Goal: Task Accomplishment & Management: Manage account settings

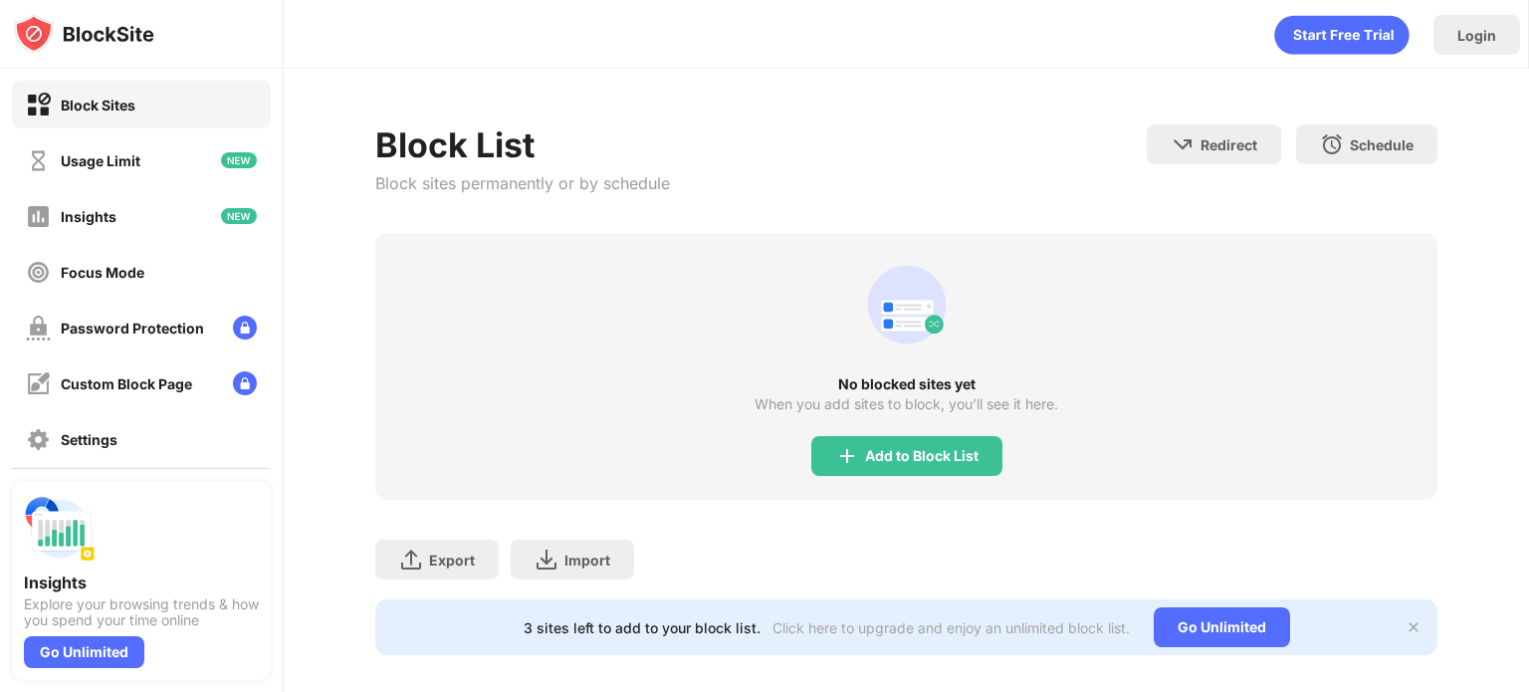
click at [868, 433] on div "No blocked sites yet When you add sites to block, you’ll see it here. Add to Bl…" at bounding box center [906, 366] width 1062 height 267
click at [876, 441] on div "Add to Block List" at bounding box center [906, 456] width 191 height 40
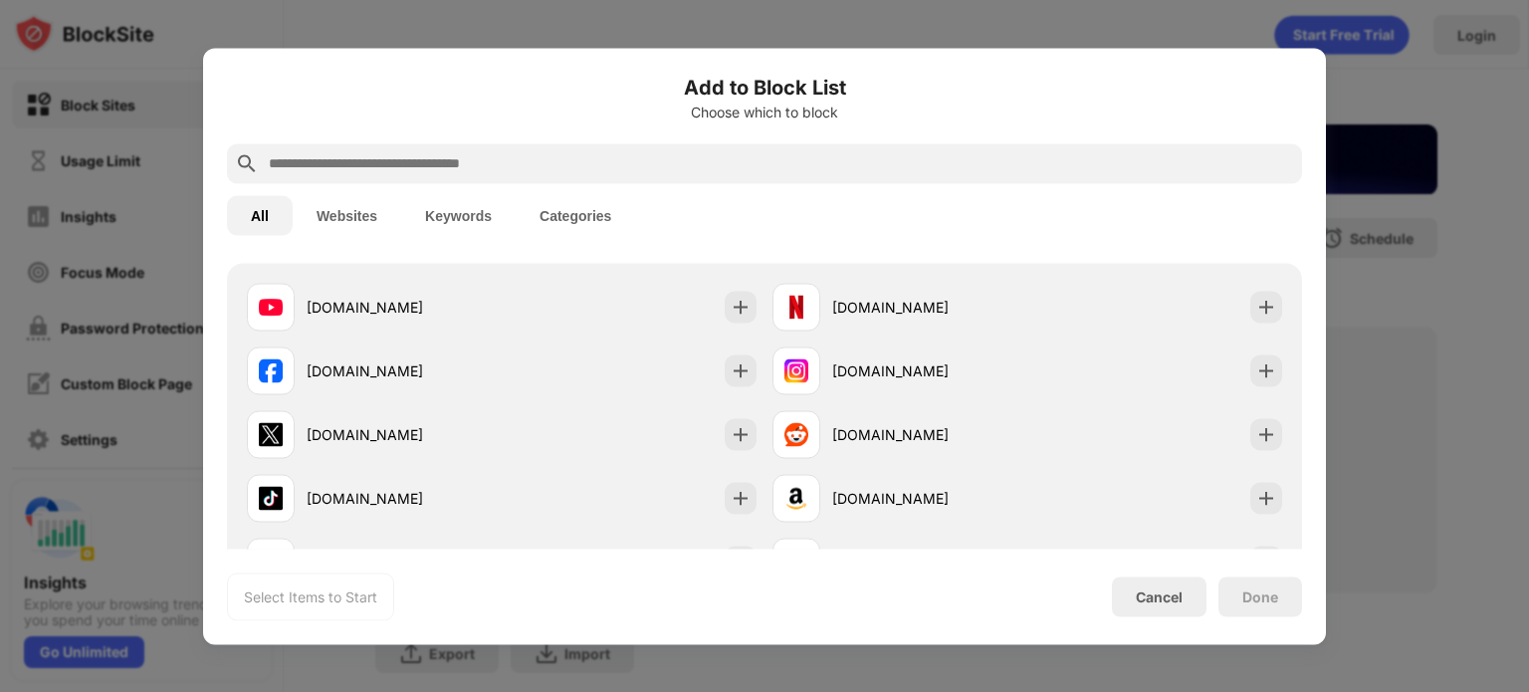
scroll to position [346, 0]
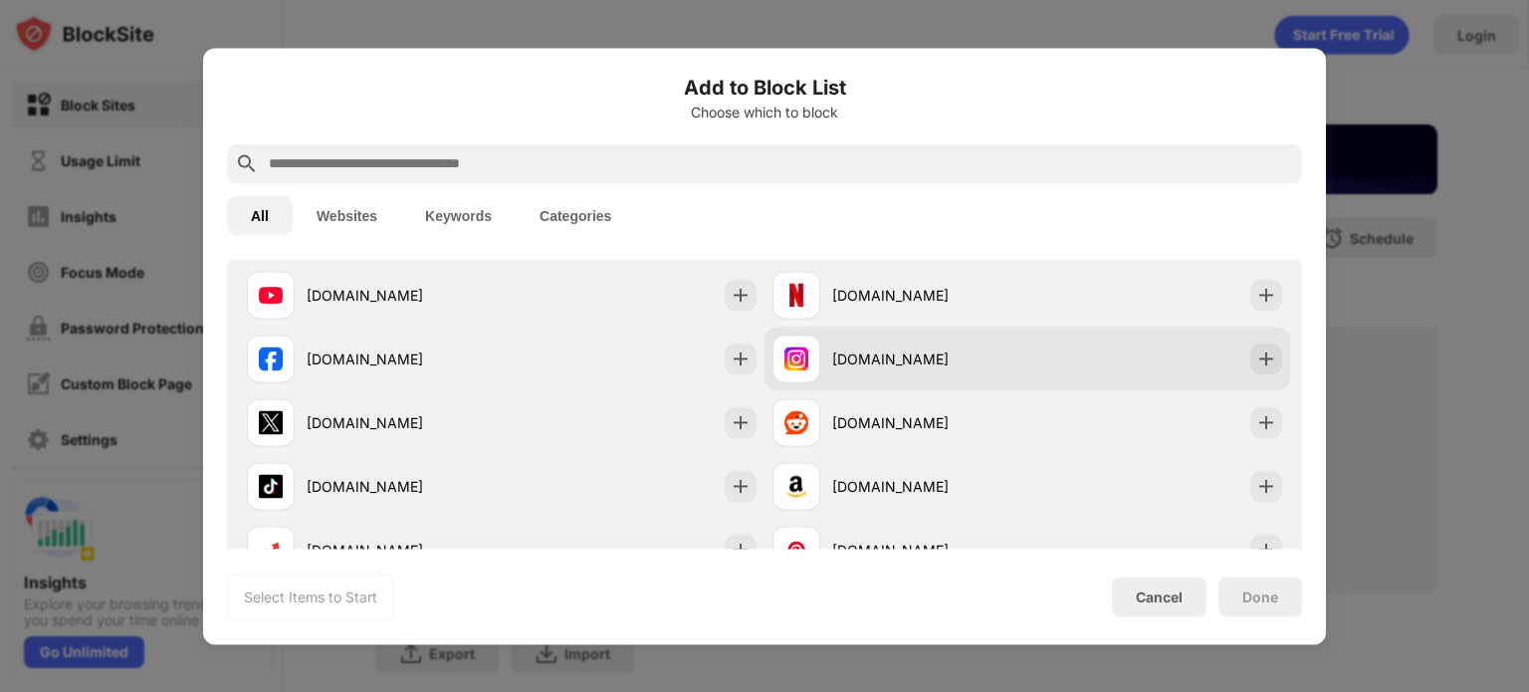
click at [854, 369] on div "instagram.com" at bounding box center [900, 359] width 255 height 48
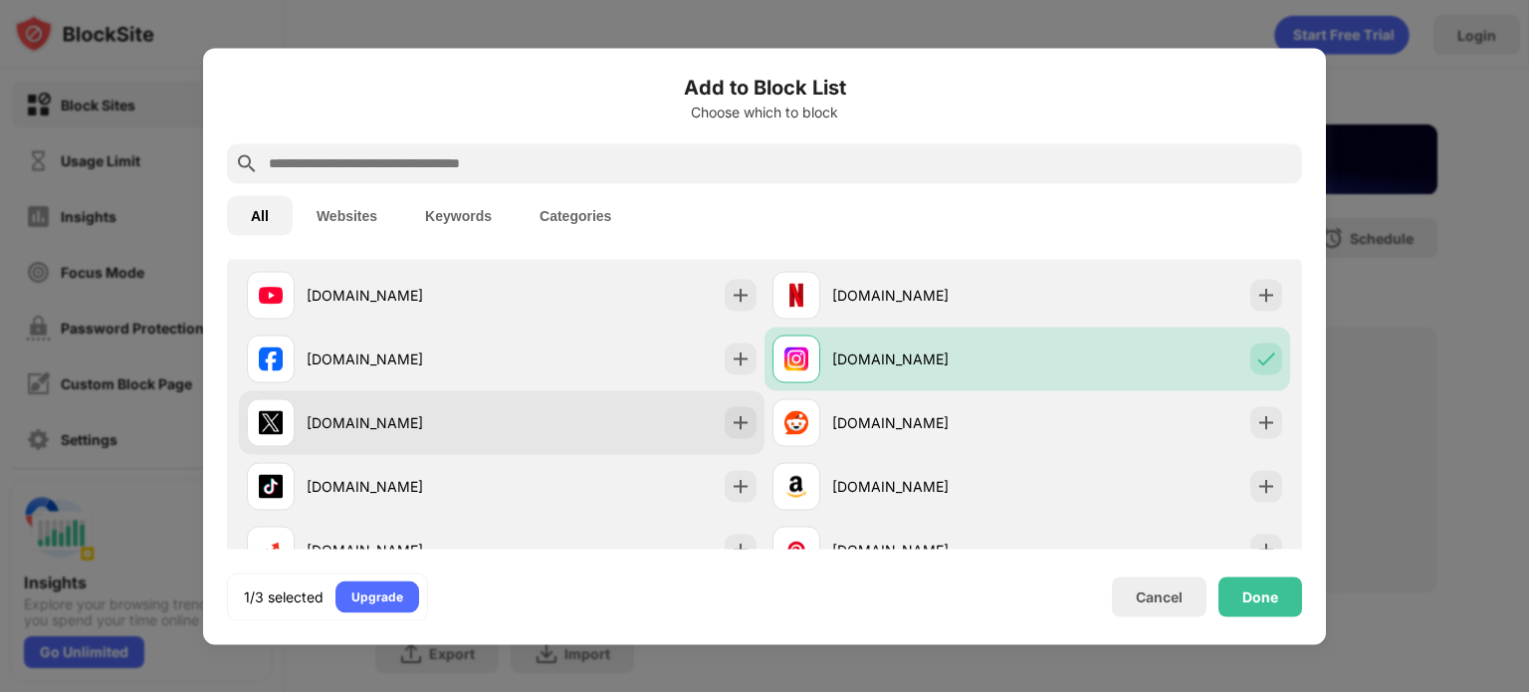
click at [694, 420] on div "x.com" at bounding box center [502, 422] width 526 height 64
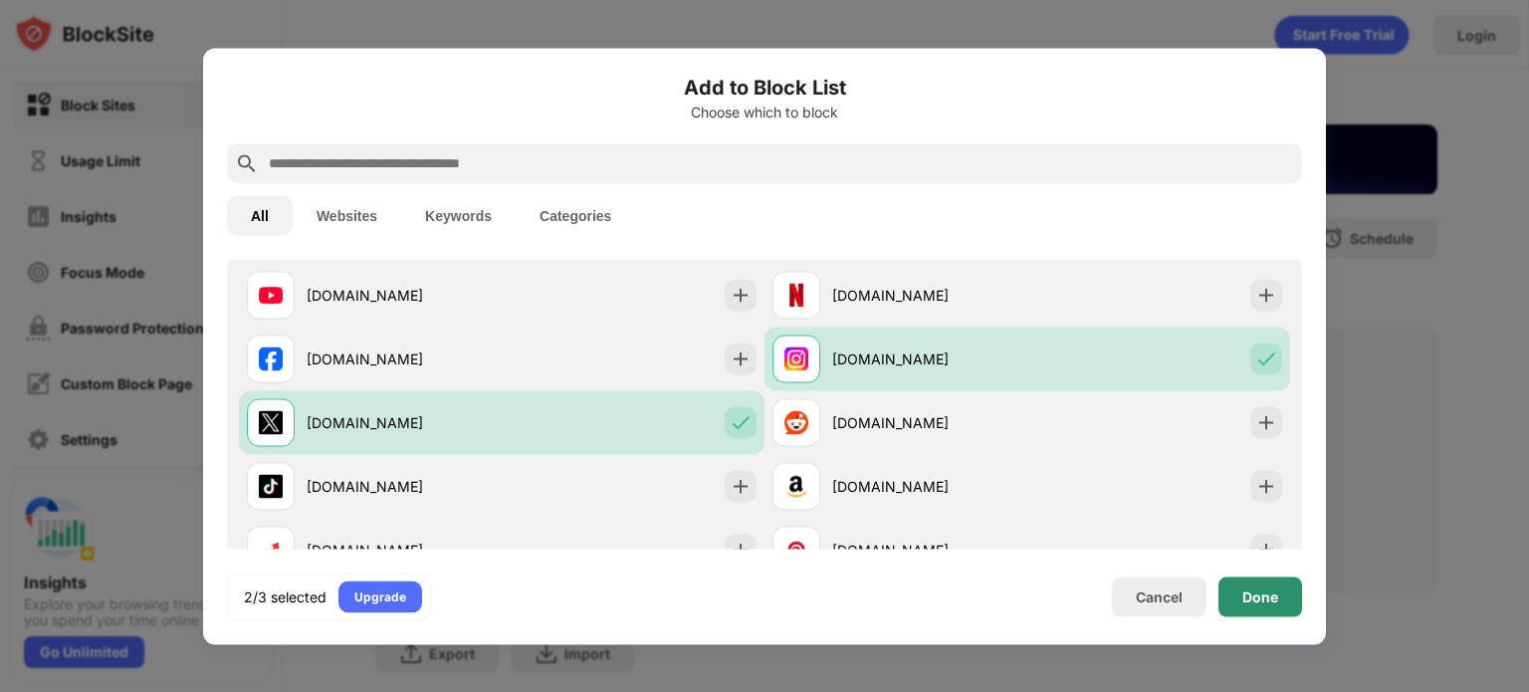
click at [1239, 608] on div "Done" at bounding box center [1261, 596] width 84 height 40
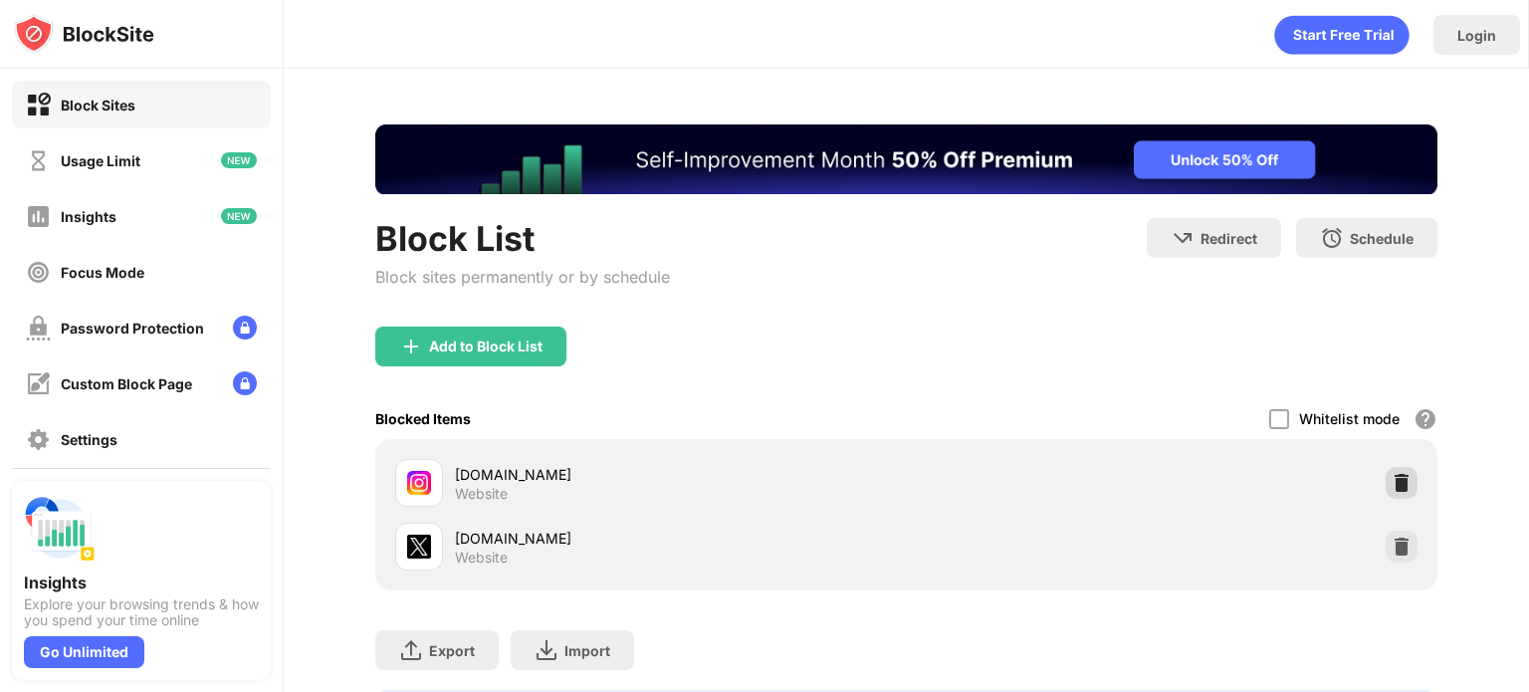
click at [1383, 383] on div "Add to Block List" at bounding box center [906, 363] width 1062 height 72
click at [1392, 473] on img at bounding box center [1402, 483] width 20 height 20
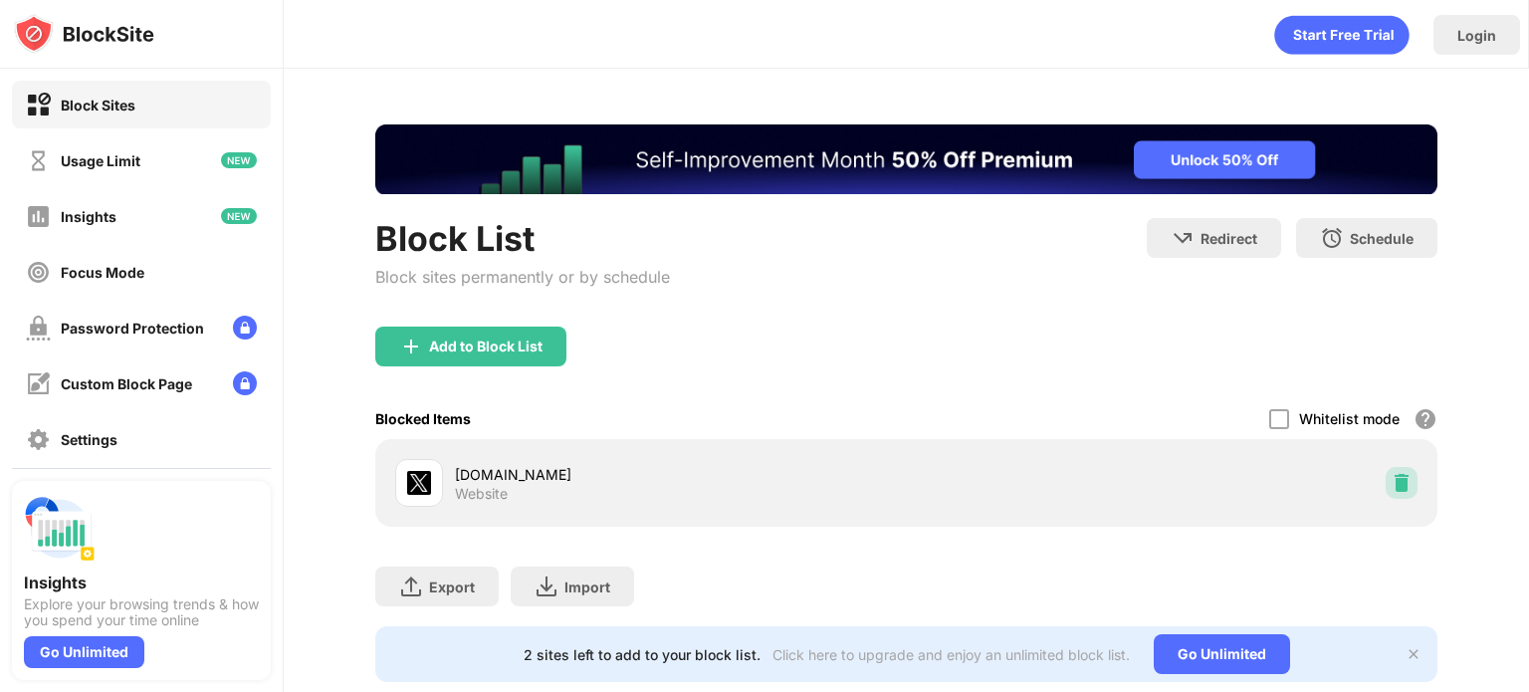
click at [1392, 480] on img at bounding box center [1402, 483] width 20 height 20
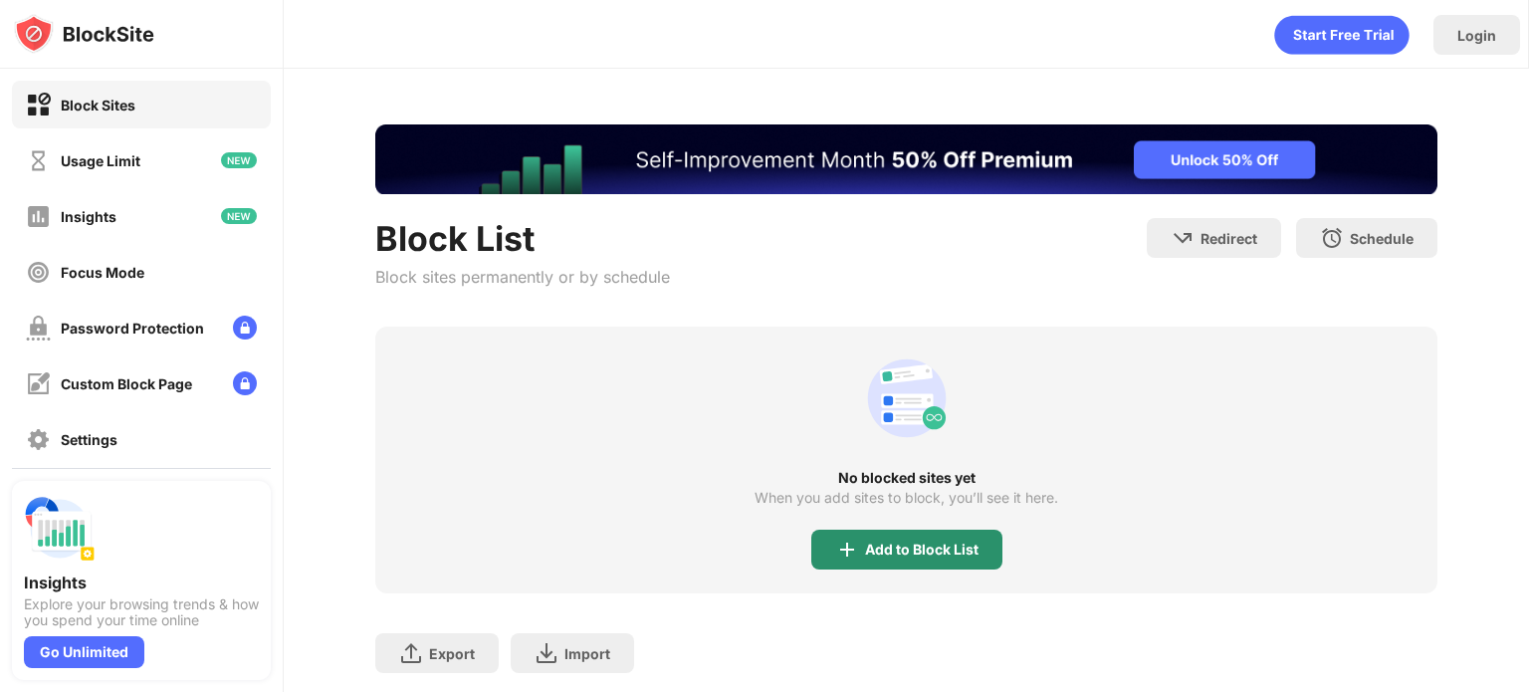
click at [851, 545] on div "Add to Block List" at bounding box center [906, 550] width 191 height 40
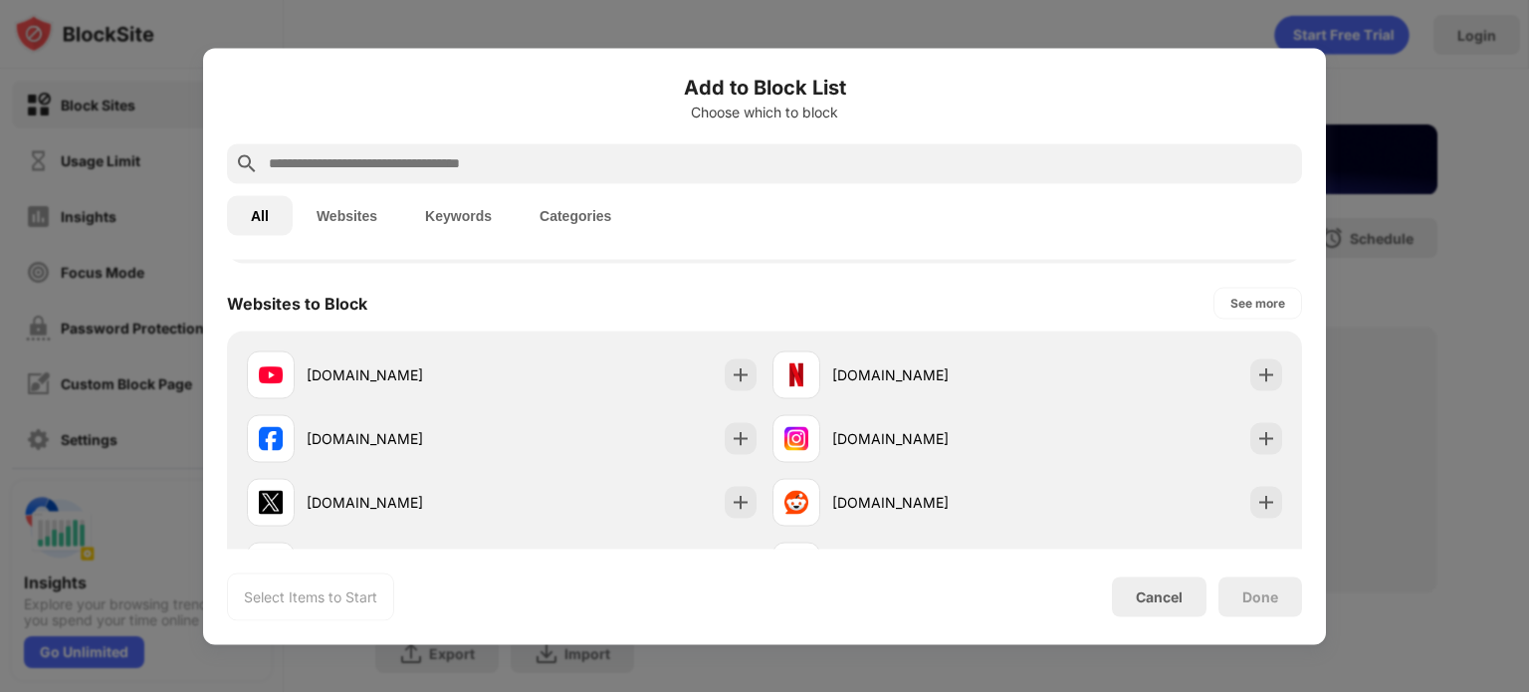
scroll to position [293, 0]
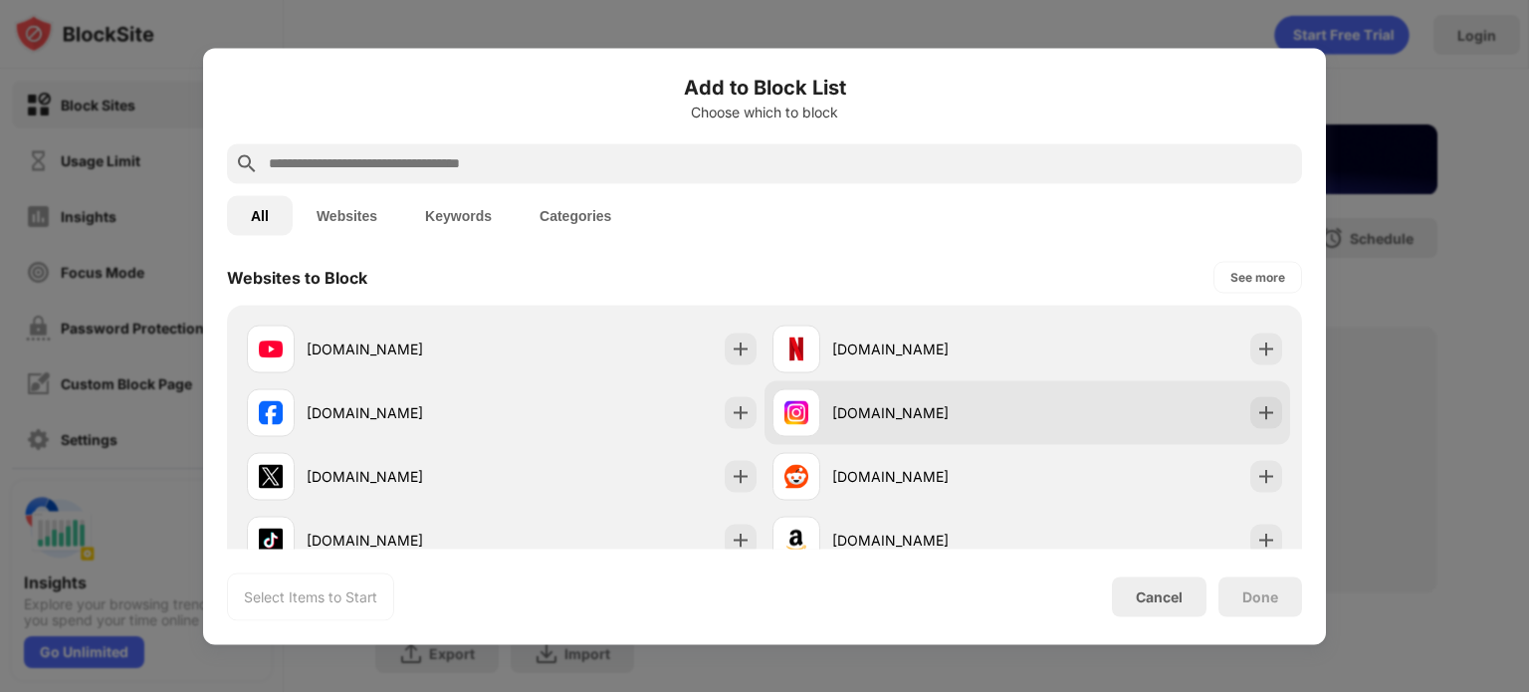
click at [858, 409] on div "instagram.com" at bounding box center [929, 412] width 195 height 21
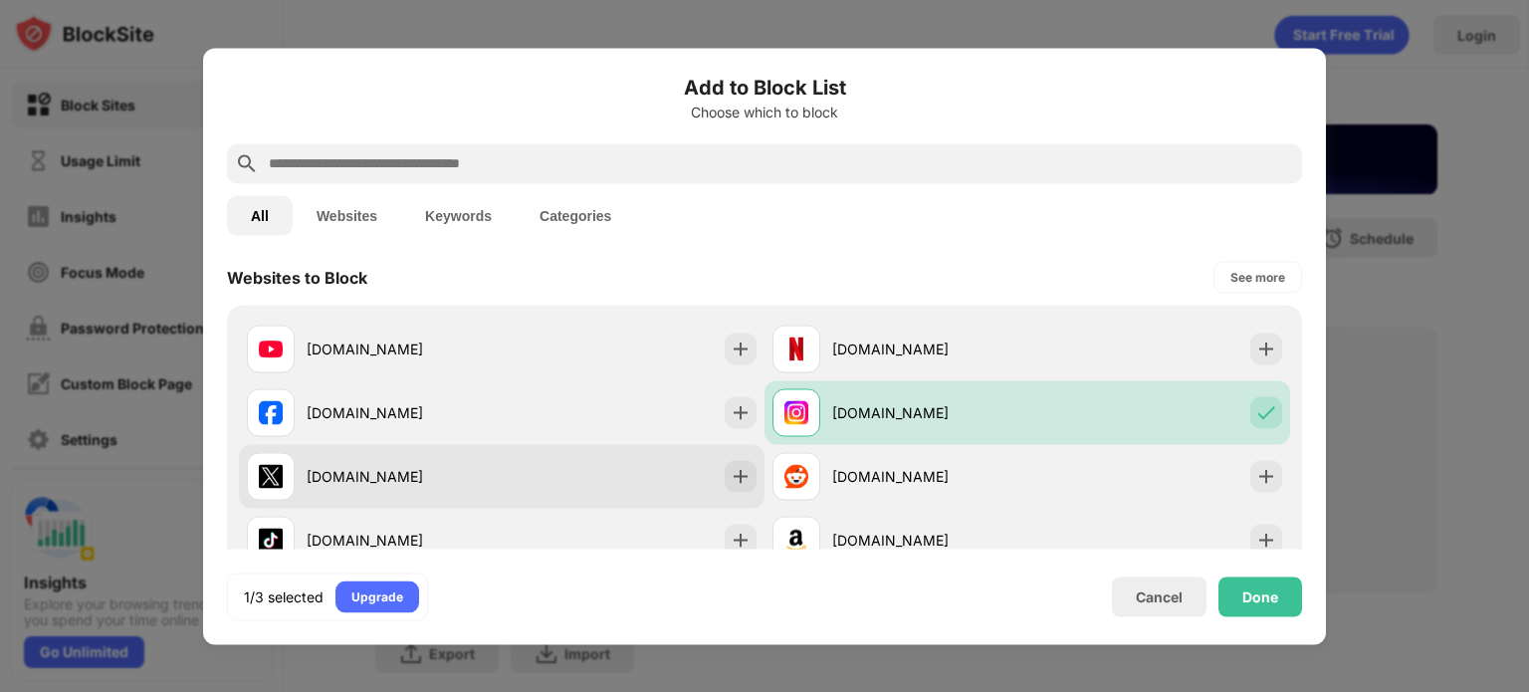
click at [693, 463] on div "x.com" at bounding box center [502, 476] width 526 height 64
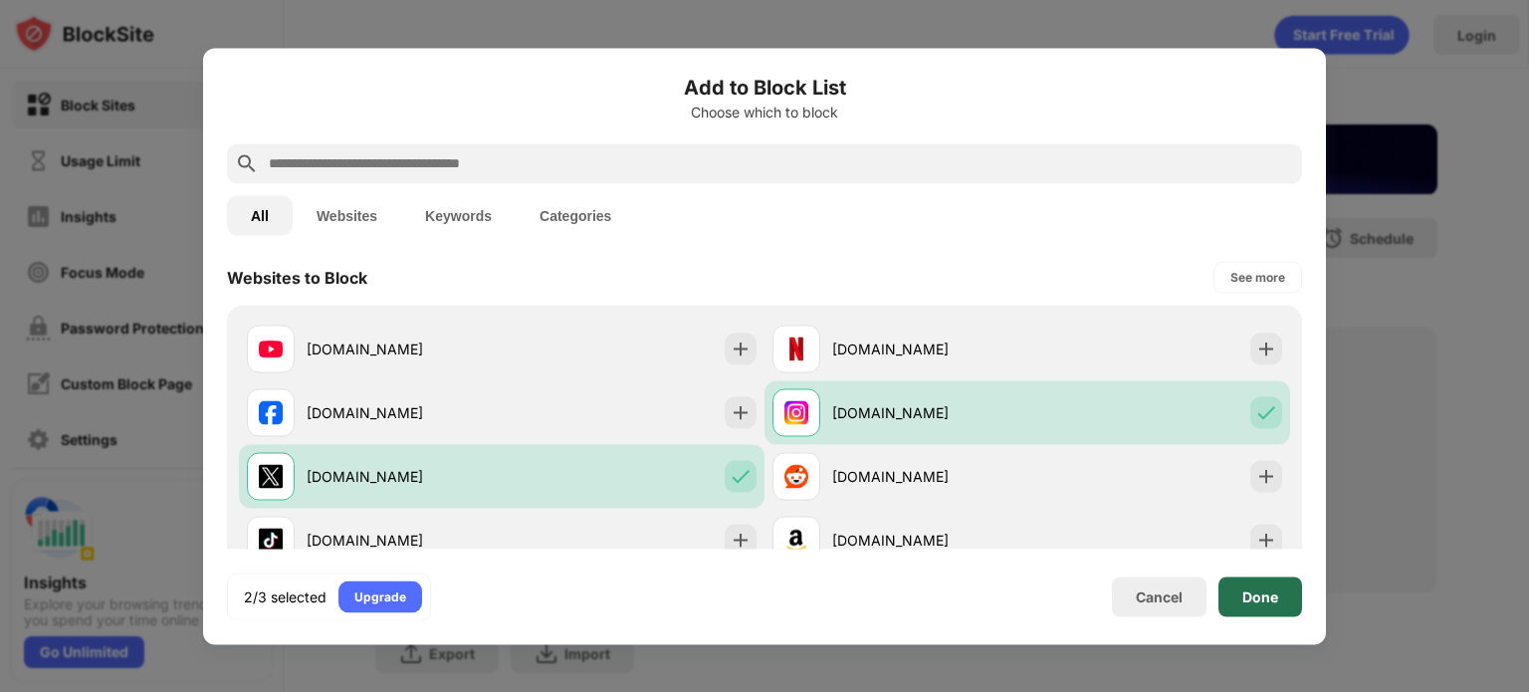
click at [1254, 582] on div "Done" at bounding box center [1261, 596] width 84 height 40
